Goal: Communication & Community: Answer question/provide support

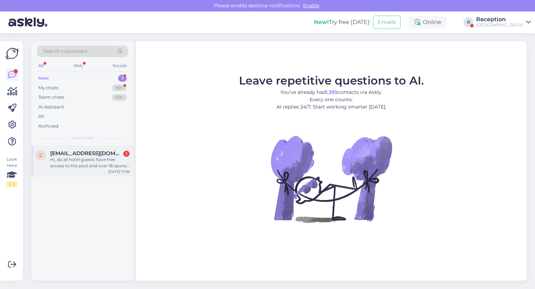
click at [81, 163] on div "Hi, do all hotel guests have free access to the pool and over 18 sauna area? Th…" at bounding box center [89, 163] width 79 height 13
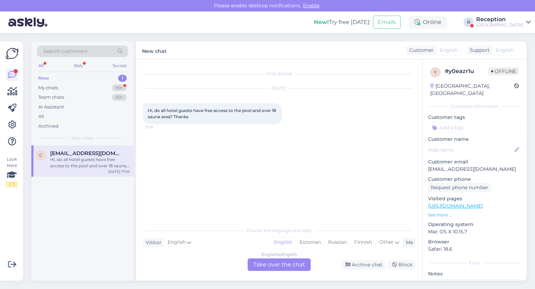
click at [280, 266] on div "English to English Take over the chat" at bounding box center [279, 265] width 63 height 13
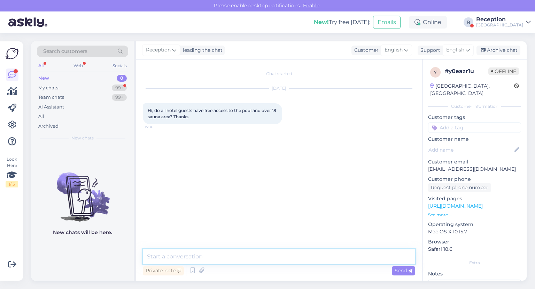
click at [257, 256] on textarea at bounding box center [279, 257] width 272 height 15
type textarea "S"
type textarea "18+ Sauna Oasis is for extra charge. For hotel guest it is 23 eur/daypass"
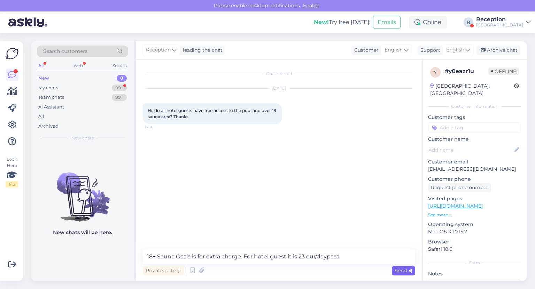
click at [405, 271] on span "Send" at bounding box center [404, 271] width 18 height 6
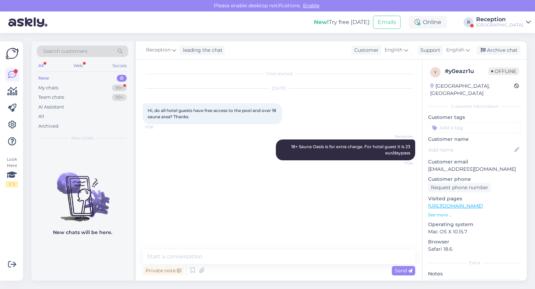
click at [14, 75] on icon at bounding box center [12, 75] width 8 height 8
click at [49, 87] on div "My chats" at bounding box center [48, 88] width 20 height 7
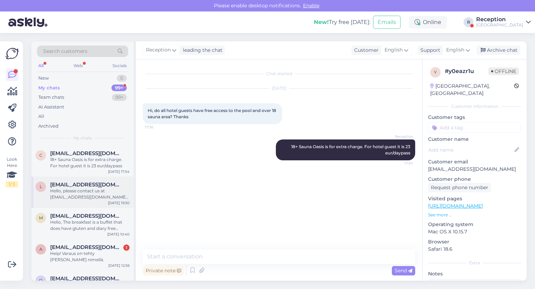
click at [84, 198] on div "Hello, please contact us at [EMAIL_ADDRESS][DOMAIN_NAME] with your request and …" at bounding box center [89, 194] width 79 height 13
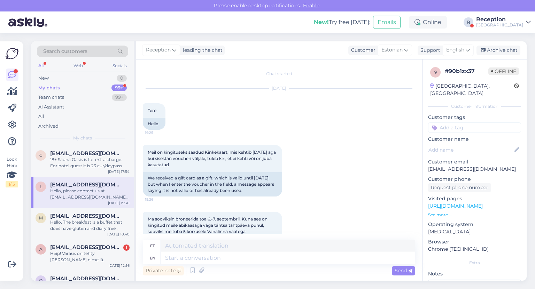
scroll to position [152, 0]
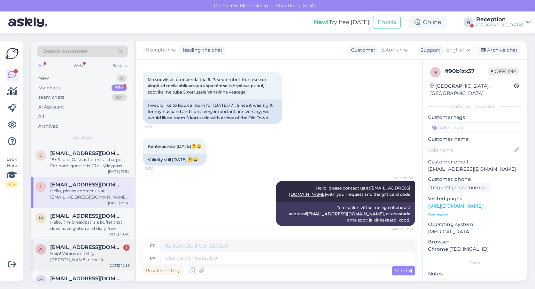
click at [89, 251] on div "Heip! Varaus on tehty [PERSON_NAME] nimellä." at bounding box center [89, 257] width 79 height 13
